Goal: Task Accomplishment & Management: Use online tool/utility

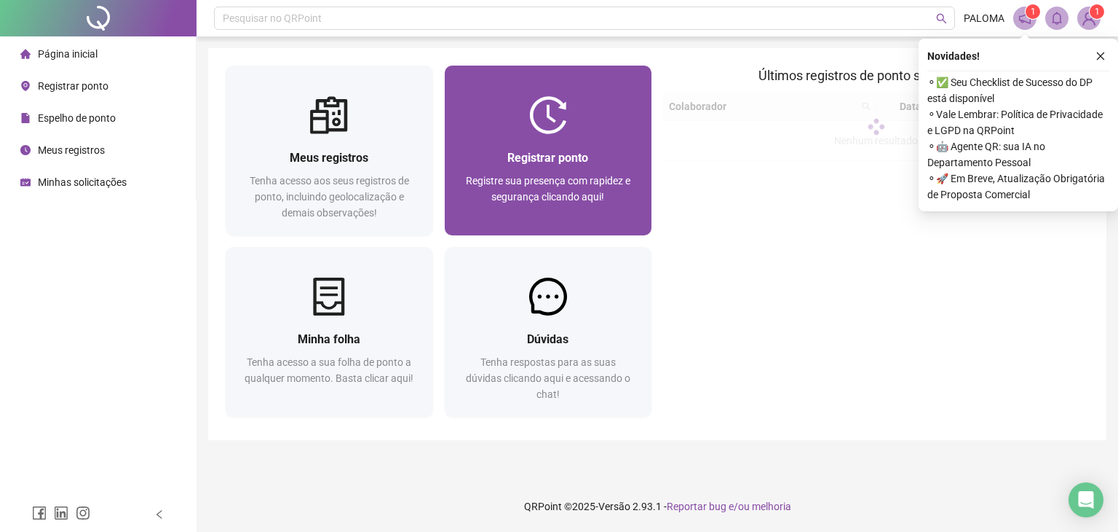
click at [554, 116] on img at bounding box center [548, 115] width 38 height 38
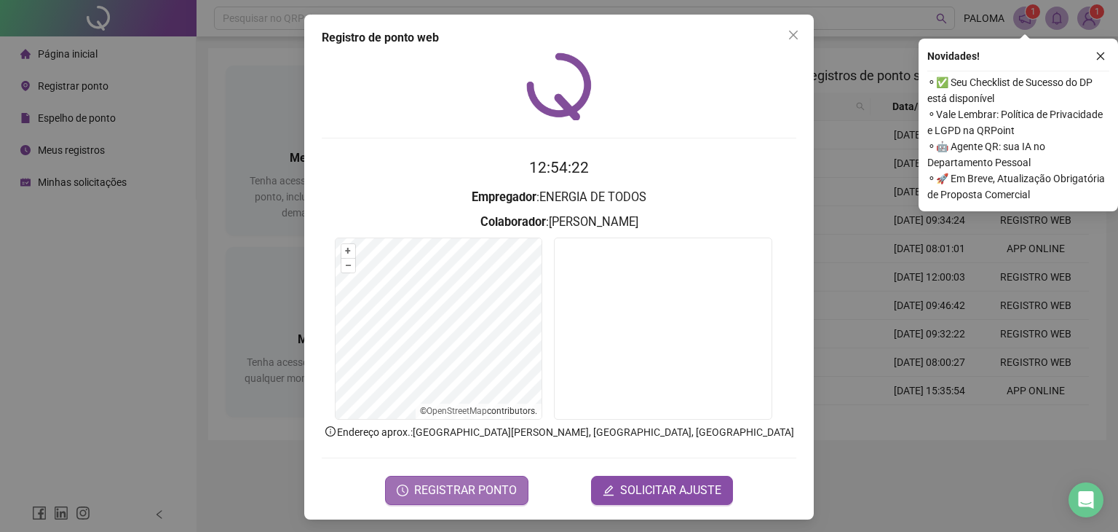
click at [453, 486] on span "REGISTRAR PONTO" at bounding box center [465, 489] width 103 height 17
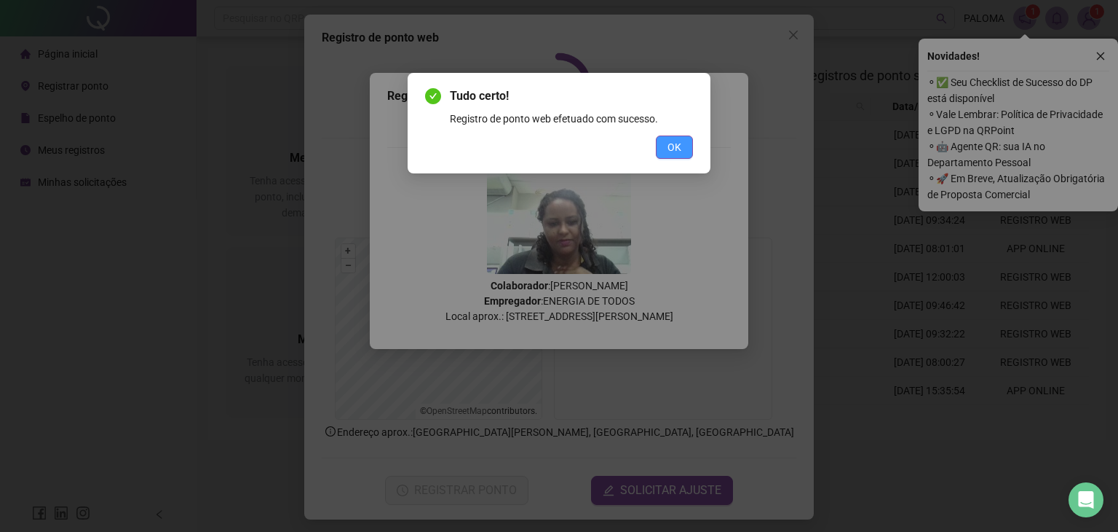
click at [667, 142] on button "OK" at bounding box center [674, 146] width 37 height 23
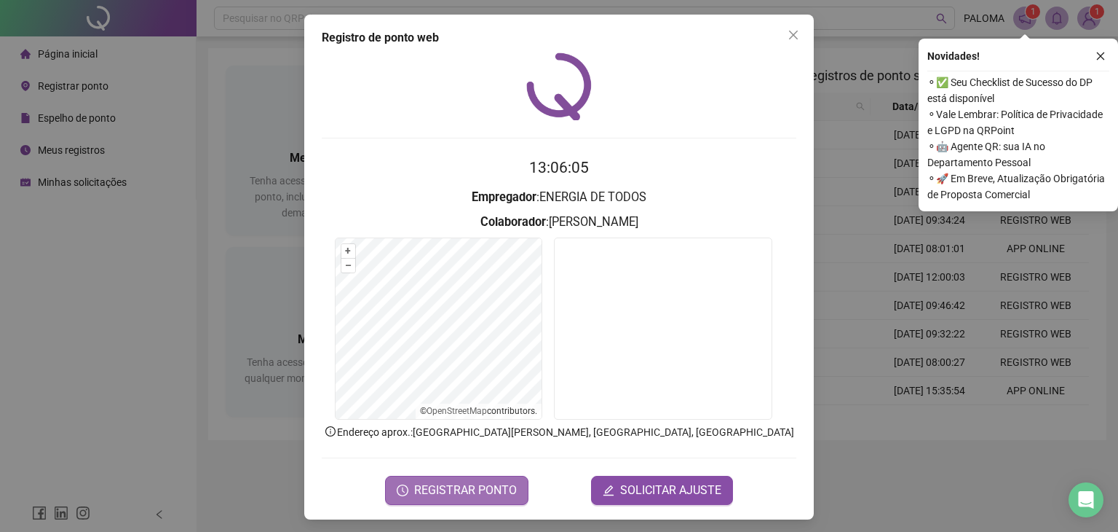
click at [475, 486] on span "REGISTRAR PONTO" at bounding box center [465, 489] width 103 height 17
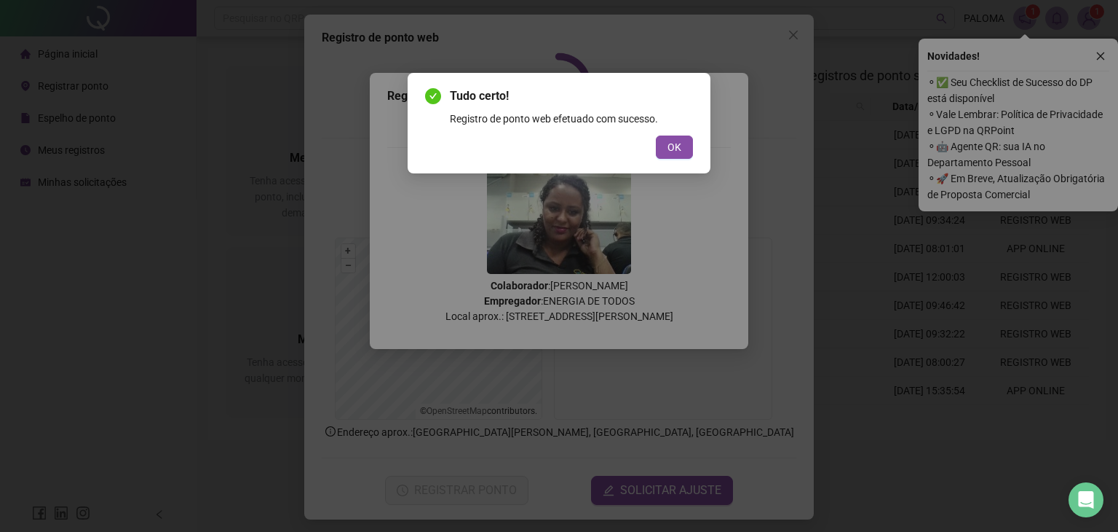
drag, startPoint x: 673, startPoint y: 143, endPoint x: 666, endPoint y: 163, distance: 21.0
click at [670, 144] on span "OK" at bounding box center [675, 147] width 14 height 16
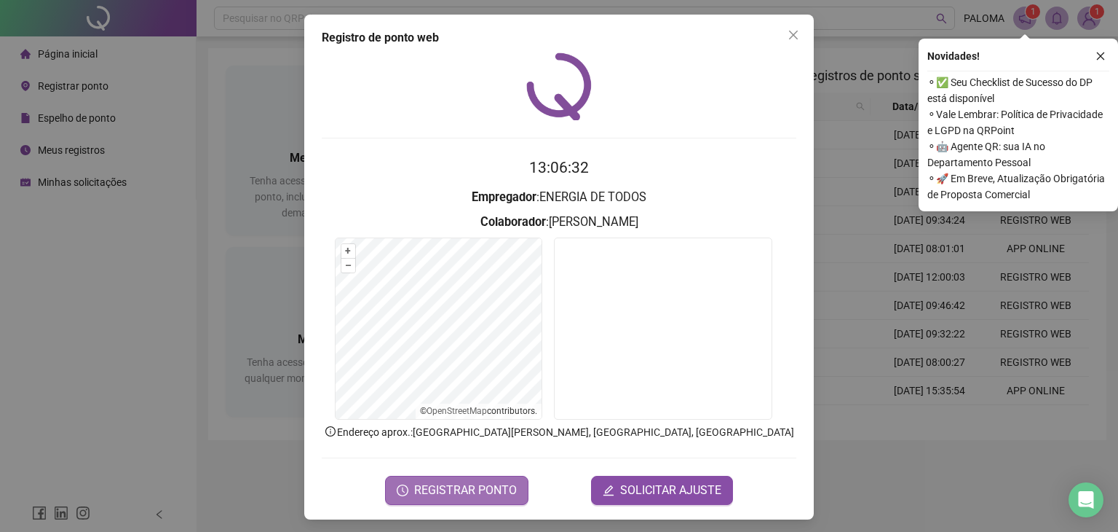
click at [457, 485] on span "REGISTRAR PONTO" at bounding box center [465, 489] width 103 height 17
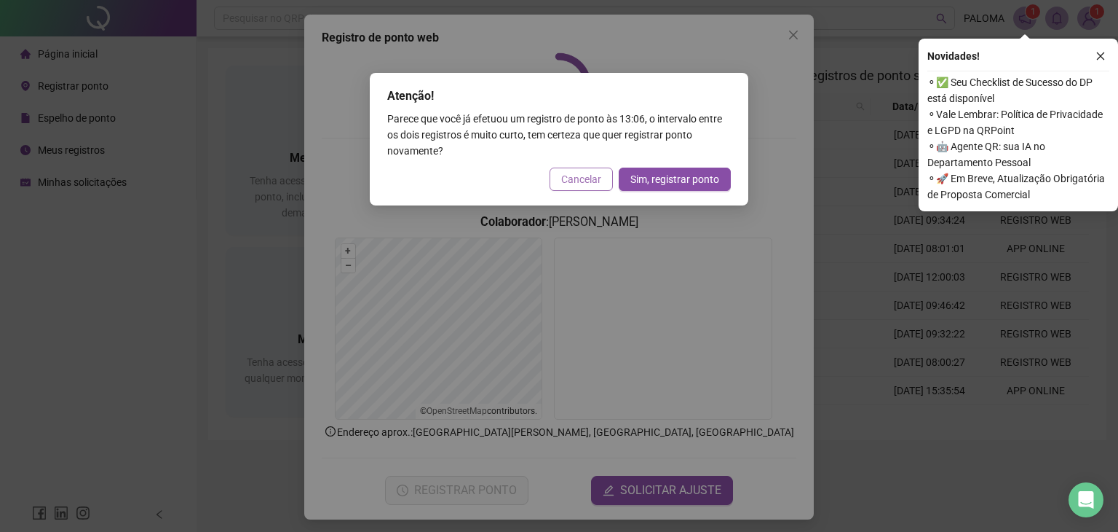
click at [580, 172] on span "Cancelar" at bounding box center [581, 179] width 40 height 16
